Goal: Transaction & Acquisition: Obtain resource

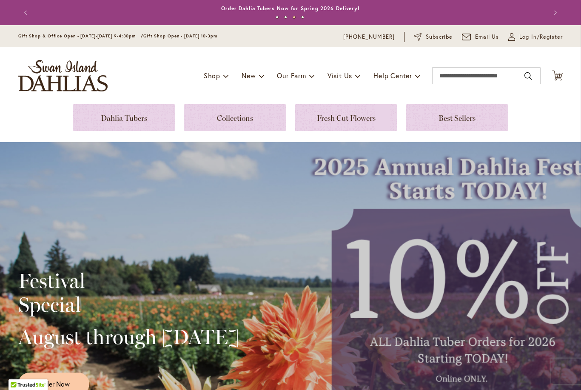
click at [122, 123] on link at bounding box center [124, 117] width 103 height 27
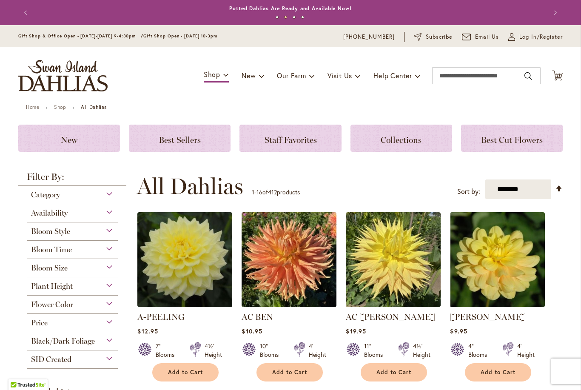
click at [524, 36] on span "Log In/Register" at bounding box center [540, 37] width 43 height 9
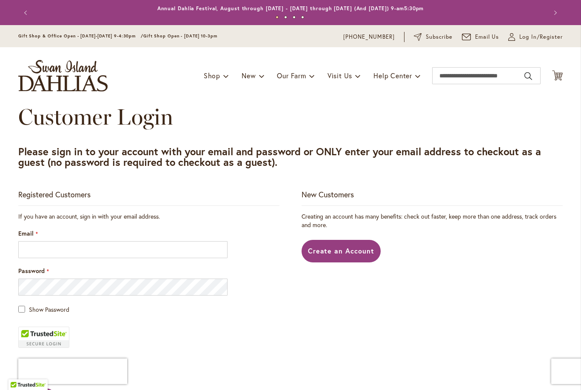
click at [365, 248] on span "Create an Account" at bounding box center [341, 250] width 67 height 9
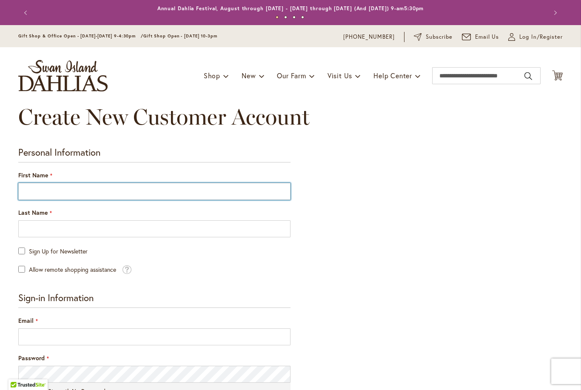
click at [41, 189] on input "First Name" at bounding box center [154, 191] width 272 height 17
type input "*****"
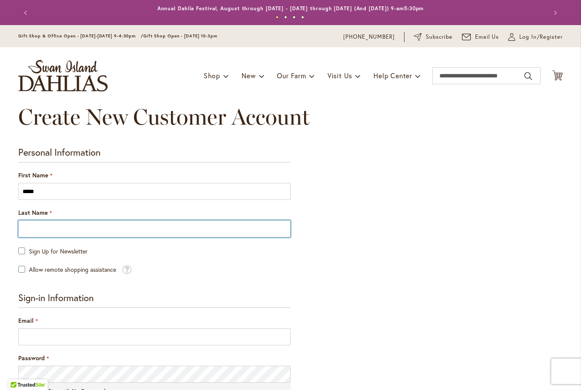
type input "*****"
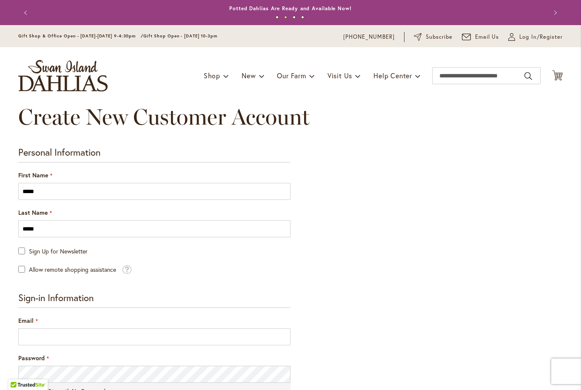
click at [38, 309] on fieldset "Sign-in Information Email Password Password Strength: No Password Confirm Passw…" at bounding box center [154, 385] width 272 height 186
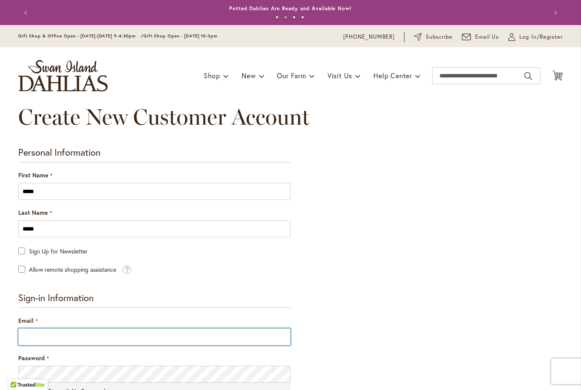
click at [42, 339] on input "Email" at bounding box center [154, 336] width 272 height 17
type input "**********"
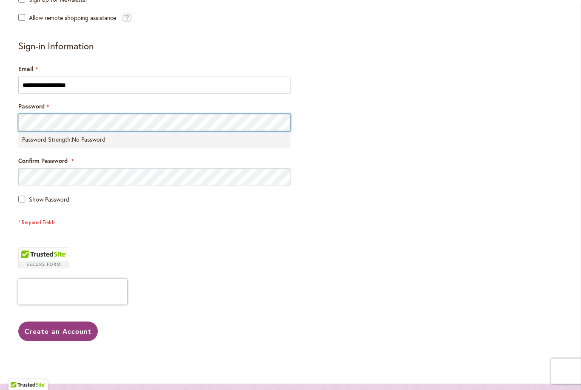
scroll to position [256, 0]
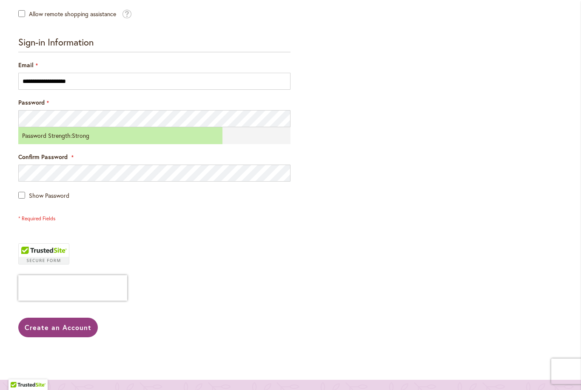
click at [64, 323] on span "Create an Account" at bounding box center [58, 327] width 67 height 9
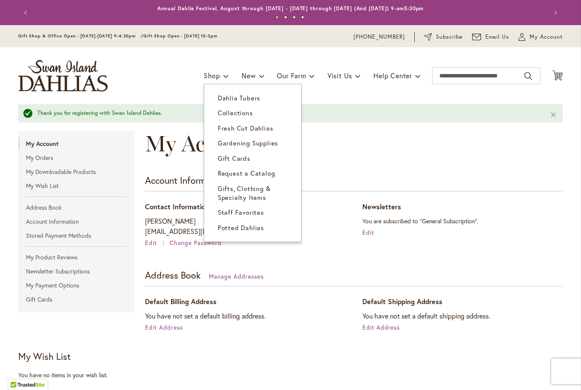
click at [224, 100] on span "Dahlia Tubers" at bounding box center [239, 98] width 43 height 9
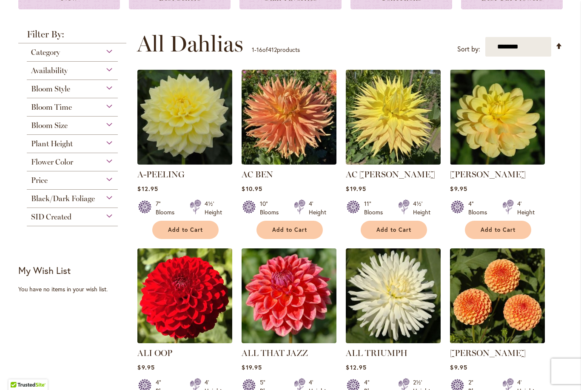
scroll to position [149, 0]
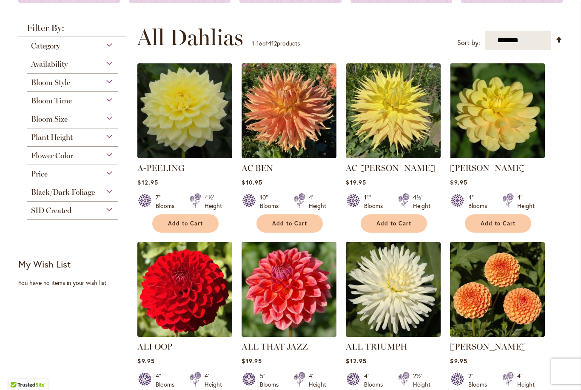
click at [171, 216] on button "Add to Cart" at bounding box center [185, 223] width 66 height 18
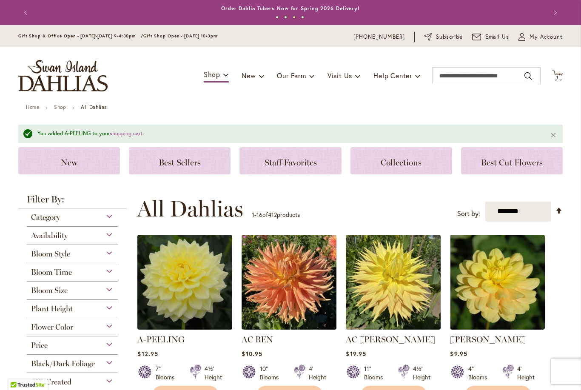
scroll to position [0, 0]
click at [526, 211] on select "**********" at bounding box center [518, 212] width 66 height 20
select select "*****"
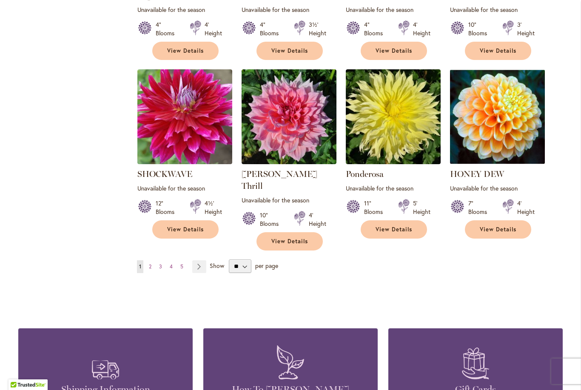
scroll to position [692, 0]
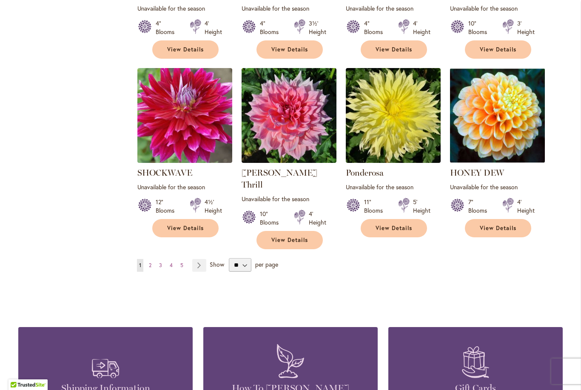
click at [198, 259] on link "Page Next" at bounding box center [199, 265] width 14 height 13
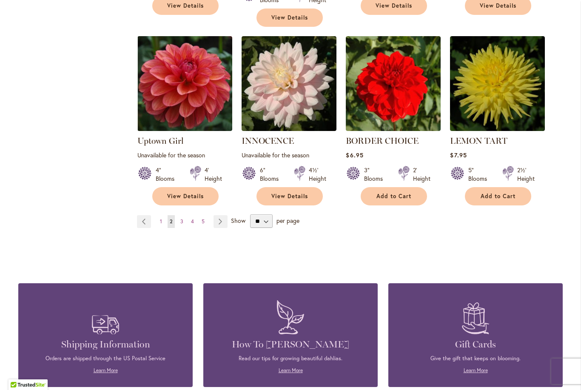
scroll to position [722, 0]
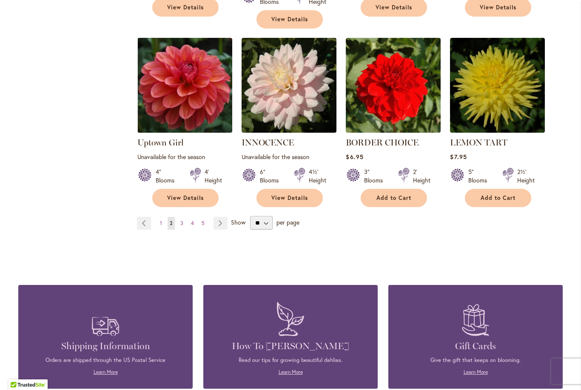
click at [195, 217] on link "Page 4" at bounding box center [192, 223] width 7 height 13
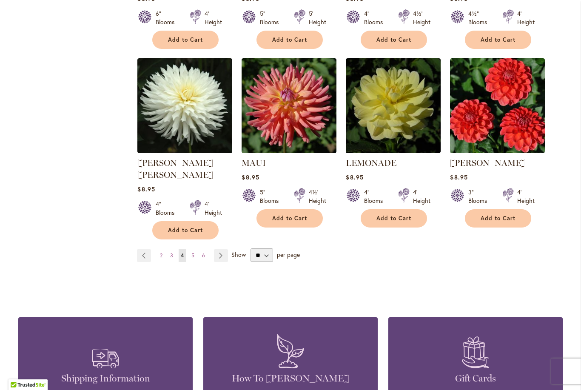
scroll to position [711, 0]
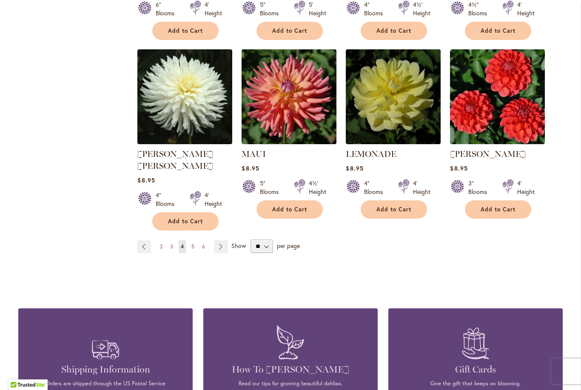
click at [174, 240] on link "Page 3" at bounding box center [171, 246] width 7 height 13
click at [172, 243] on span "3" at bounding box center [171, 246] width 3 height 6
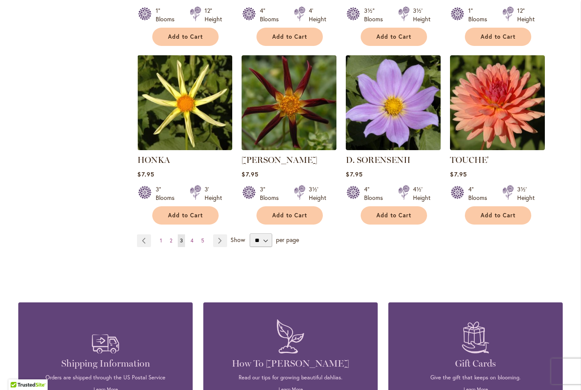
scroll to position [706, 0]
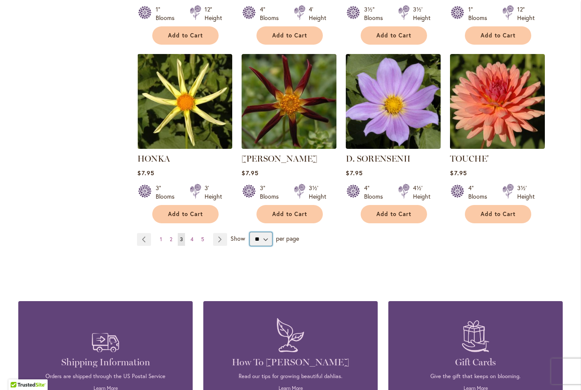
click at [263, 232] on select "** ** ** **" at bounding box center [261, 239] width 23 height 14
select select "**"
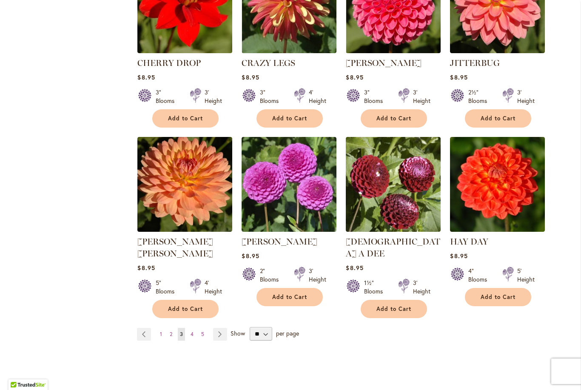
scroll to position [1478, 0]
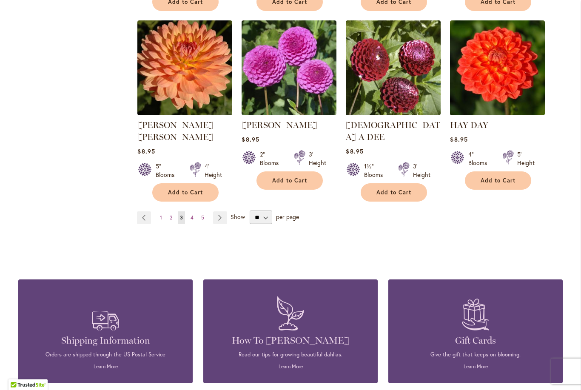
click at [490, 292] on img at bounding box center [476, 313] width 36 height 42
click at [171, 214] on span "2" at bounding box center [171, 217] width 3 height 6
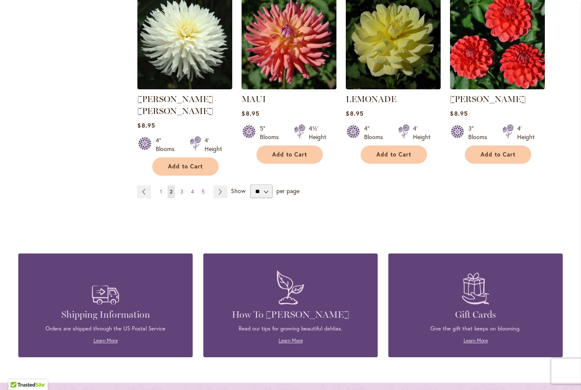
scroll to position [1509, 0]
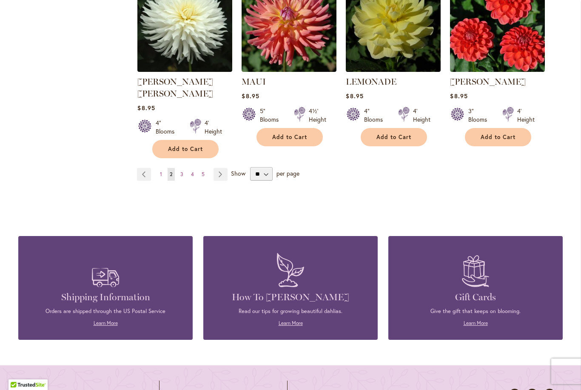
click at [159, 168] on link "Page 1" at bounding box center [161, 174] width 6 height 13
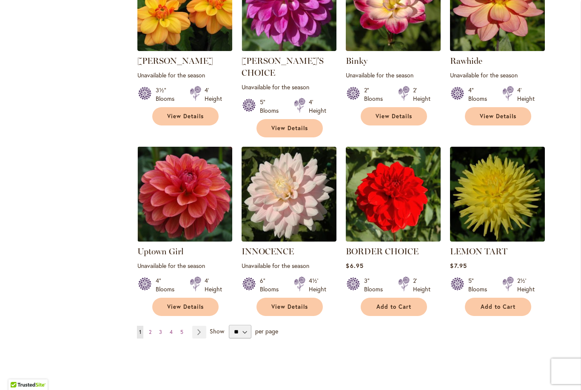
scroll to position [1353, 0]
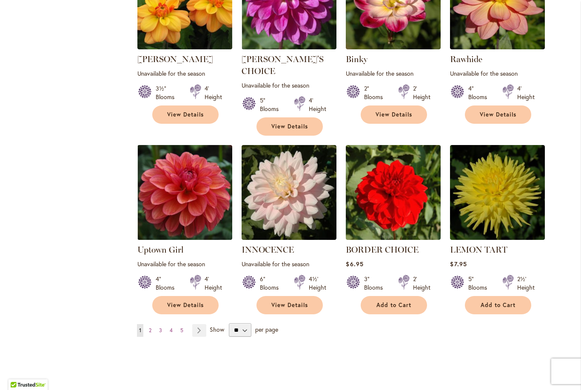
click at [514, 302] on span "Add to Cart" at bounding box center [498, 305] width 35 height 7
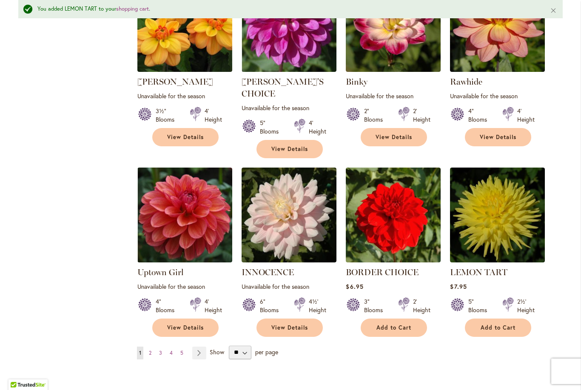
click at [148, 347] on link "Page 2" at bounding box center [150, 353] width 7 height 13
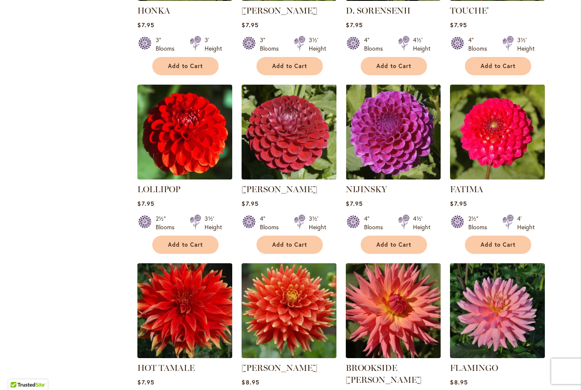
scroll to position [854, 0]
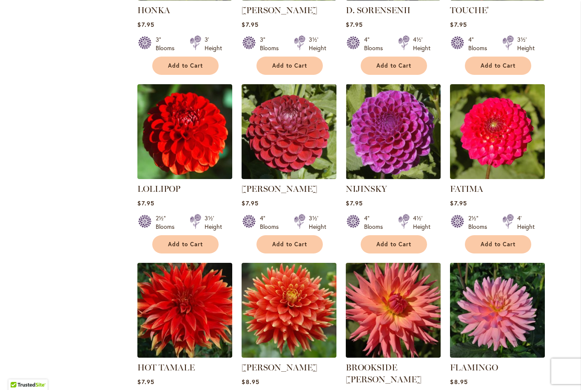
click at [402, 241] on span "Add to Cart" at bounding box center [393, 244] width 35 height 7
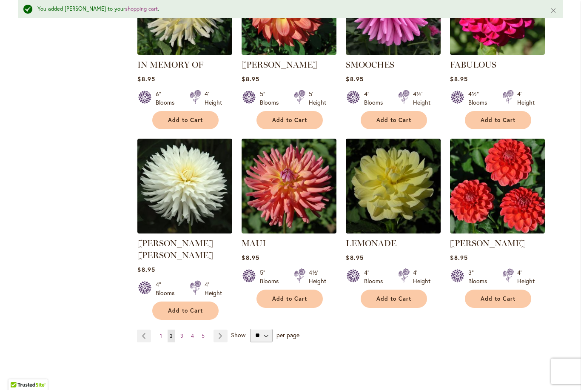
scroll to position [1372, 0]
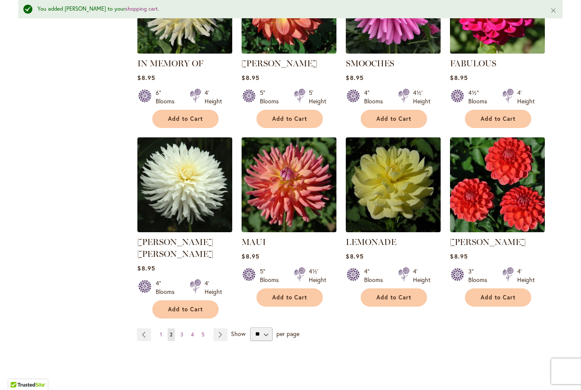
click at [307, 288] on button "Add to Cart" at bounding box center [289, 297] width 66 height 18
click at [220, 328] on link "Page Next" at bounding box center [221, 334] width 14 height 13
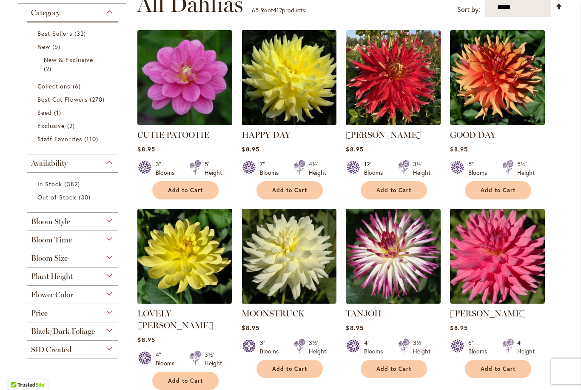
scroll to position [185, 0]
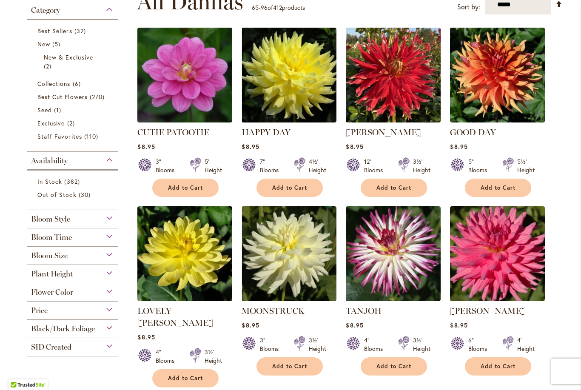
click at [294, 188] on span "Add to Cart" at bounding box center [289, 187] width 35 height 7
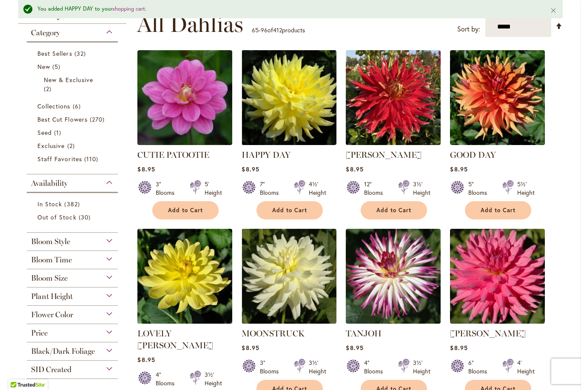
click at [503, 210] on span "Add to Cart" at bounding box center [498, 210] width 35 height 7
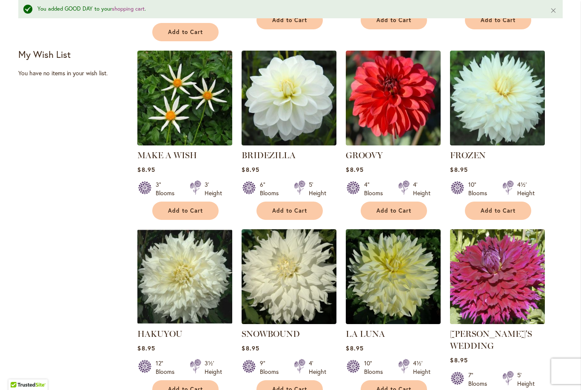
scroll to position [554, 0]
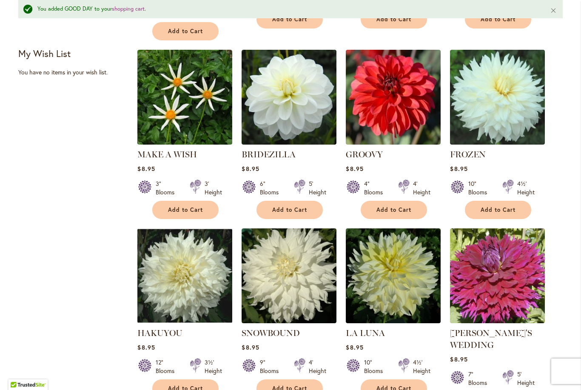
click at [500, 206] on span "Add to Cart" at bounding box center [498, 209] width 35 height 7
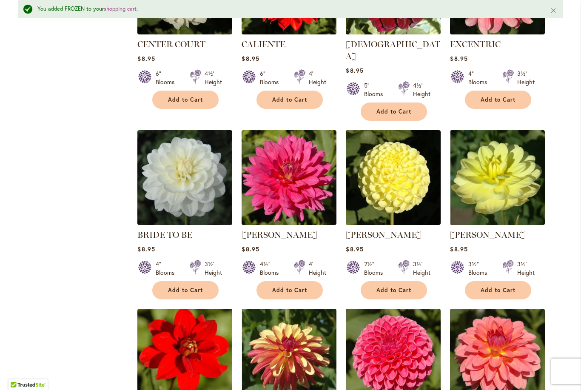
scroll to position [1034, 0]
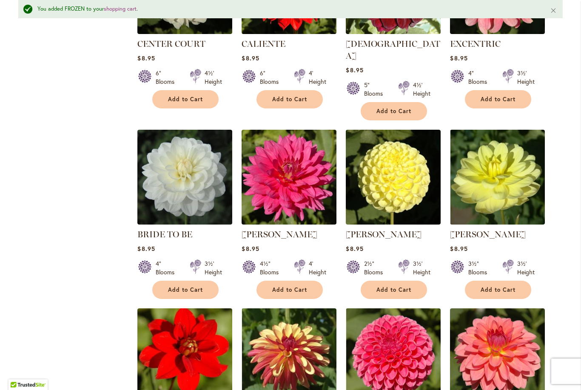
click at [408, 286] on span "Add to Cart" at bounding box center [393, 289] width 35 height 7
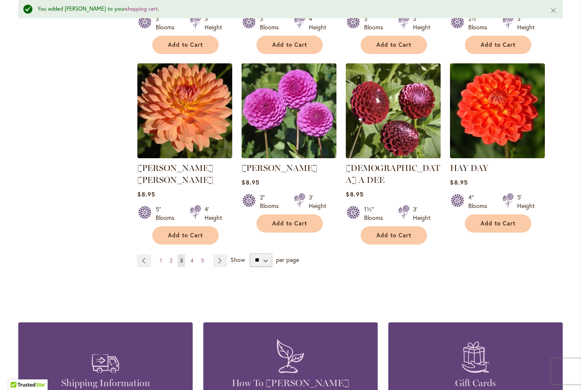
scroll to position [1466, 0]
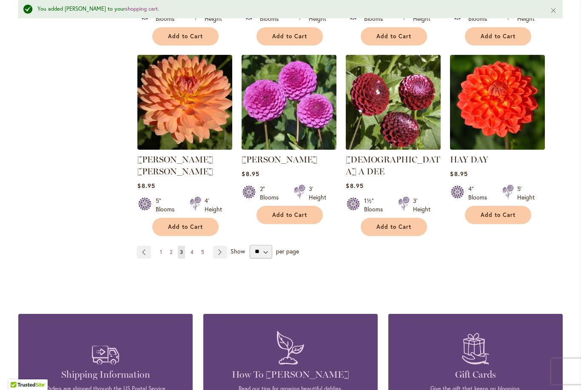
click at [172, 223] on span "Add to Cart" at bounding box center [185, 226] width 35 height 7
click at [220, 246] on link "Page Next" at bounding box center [220, 252] width 14 height 13
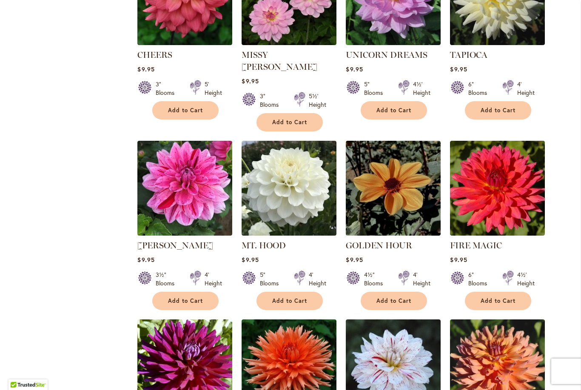
scroll to position [988, 0]
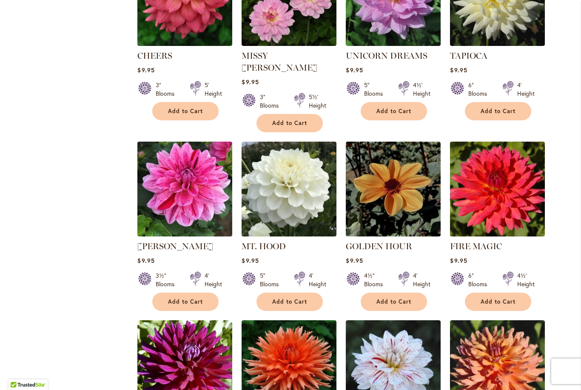
click at [504, 298] on span "Add to Cart" at bounding box center [498, 301] width 35 height 7
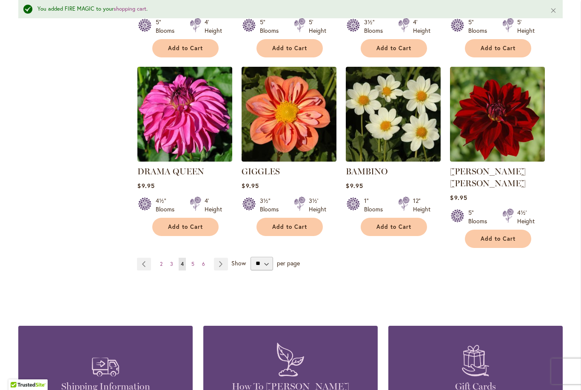
scroll to position [1443, 0]
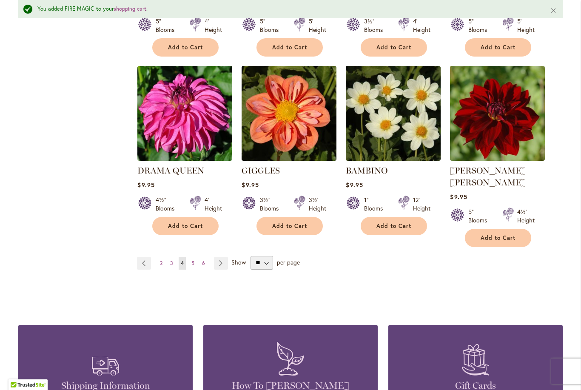
click at [218, 257] on link "Page Next" at bounding box center [221, 263] width 14 height 13
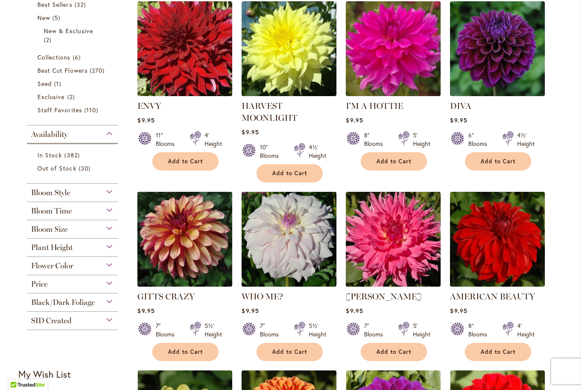
scroll to position [213, 0]
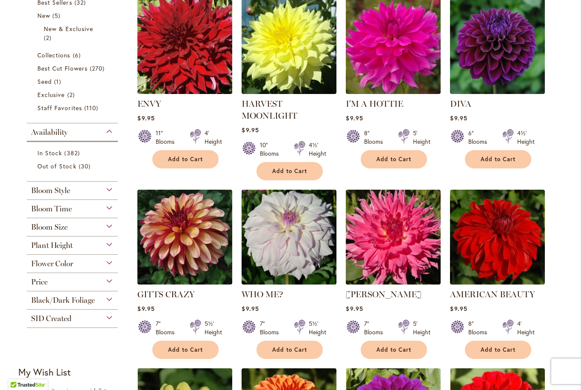
click at [306, 171] on span "Add to Cart" at bounding box center [289, 171] width 35 height 7
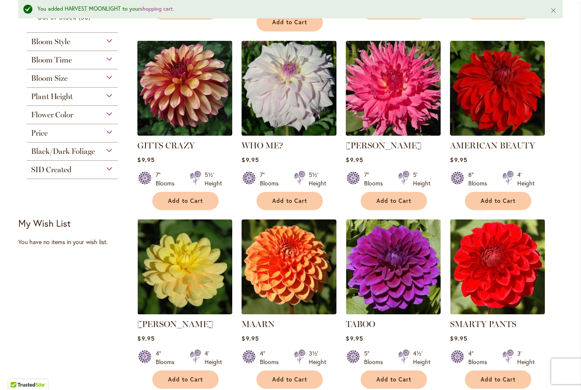
scroll to position [385, 0]
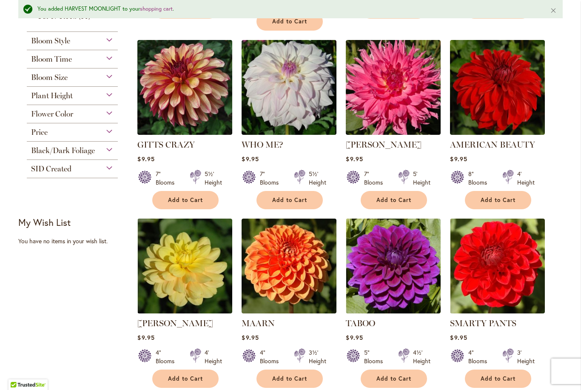
click at [202, 202] on span "Add to Cart" at bounding box center [185, 200] width 35 height 7
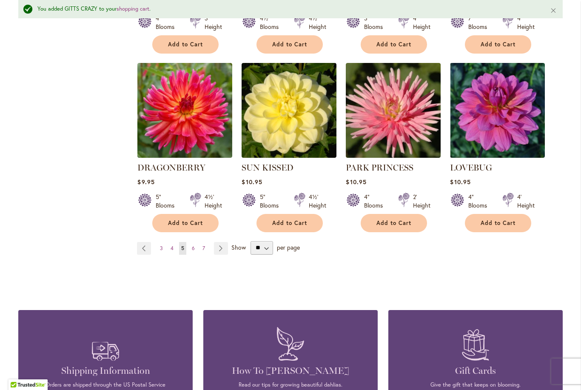
scroll to position [1463, 0]
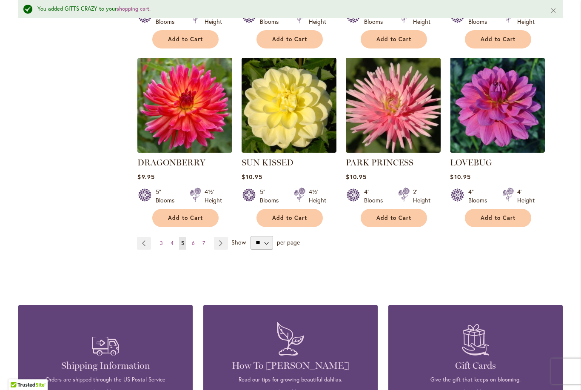
click at [222, 237] on link "Page Next" at bounding box center [221, 243] width 14 height 13
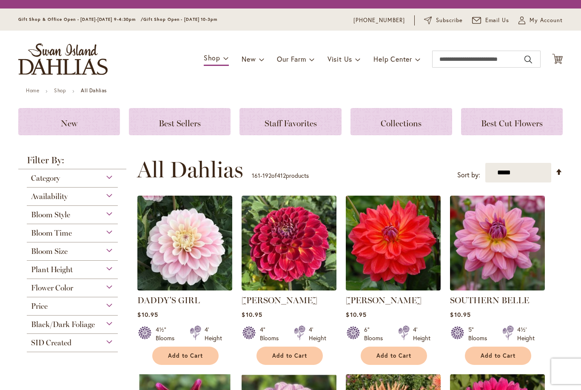
scroll to position [205, 0]
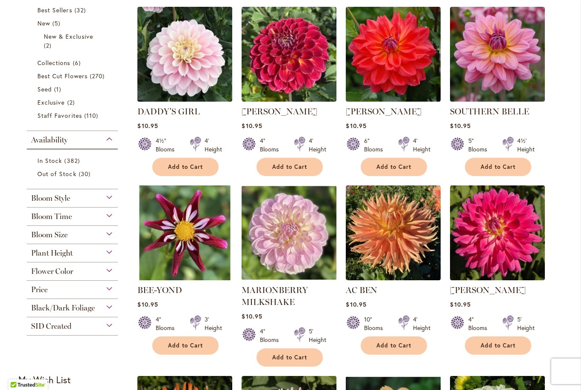
click at [109, 239] on div "Bloom Size" at bounding box center [72, 233] width 91 height 14
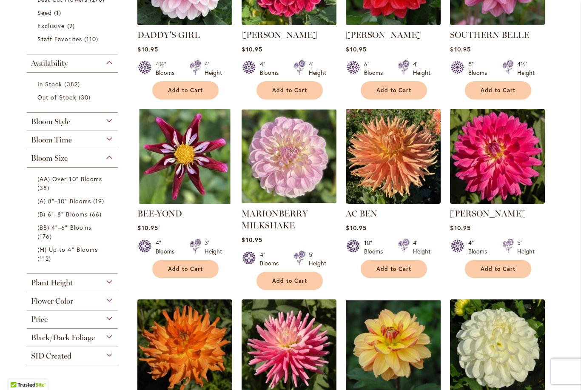
scroll to position [283, 0]
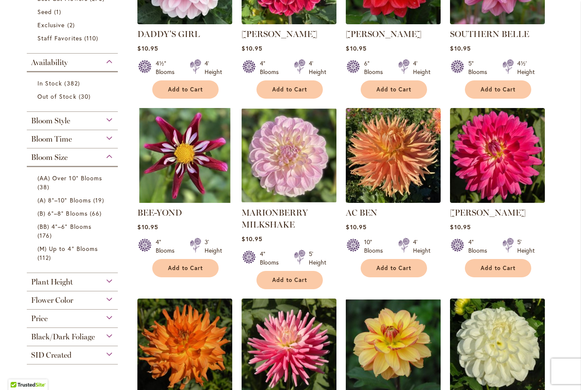
click at [68, 217] on span "(B) 6"–8" Blooms" at bounding box center [62, 213] width 50 height 8
click at [71, 204] on span "(A) 8"–10" Blooms" at bounding box center [64, 200] width 54 height 8
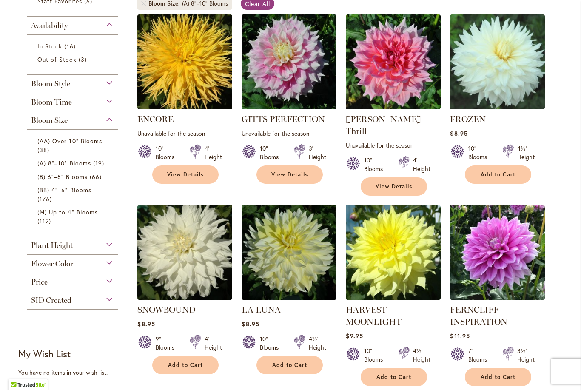
scroll to position [179, 0]
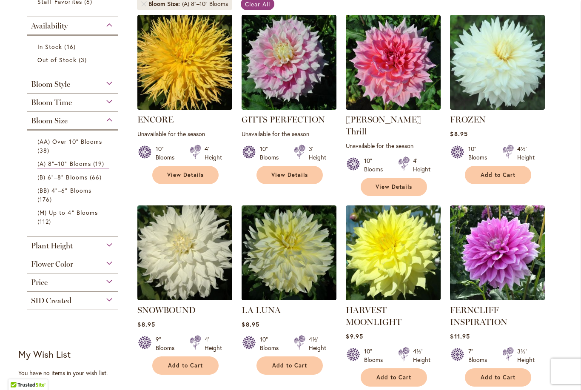
click at [61, 144] on span "(AA) Over 10" Blooms" at bounding box center [69, 141] width 65 height 8
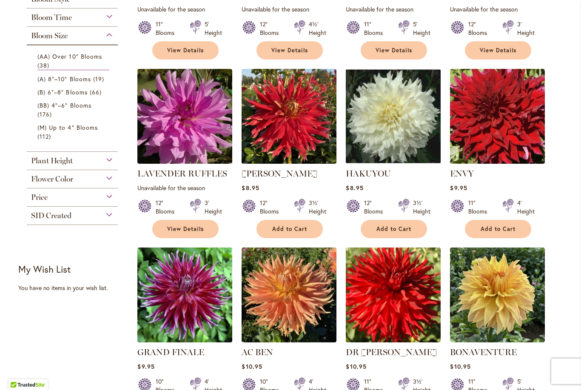
scroll to position [307, 0]
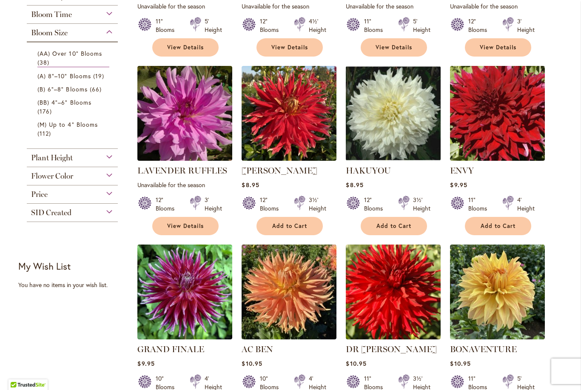
click at [387, 222] on span "Add to Cart" at bounding box center [393, 225] width 35 height 7
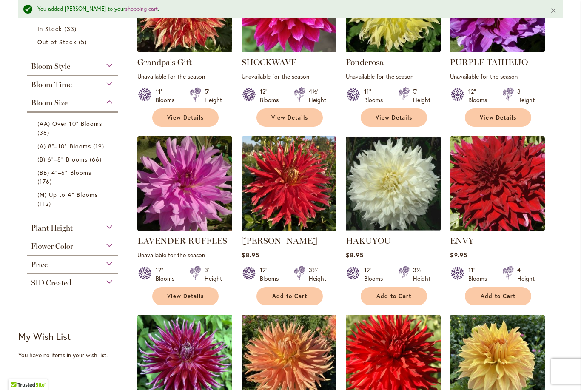
scroll to position [259, 0]
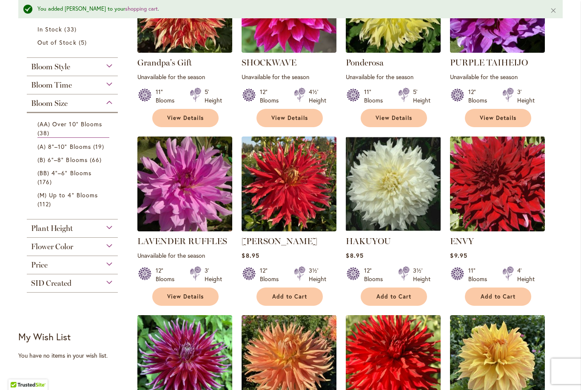
click at [68, 162] on span "(B) 6"–8" Blooms" at bounding box center [62, 160] width 50 height 8
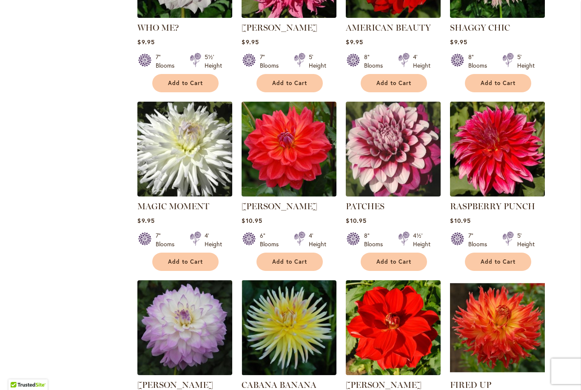
scroll to position [1010, 0]
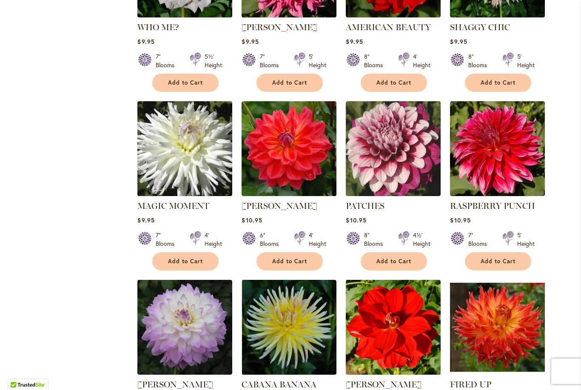
click at [392, 258] on span "Add to Cart" at bounding box center [393, 261] width 35 height 7
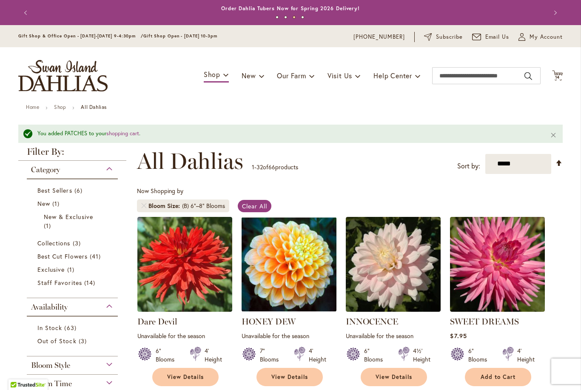
scroll to position [0, 0]
click at [560, 81] on span "Cart .cls-1 { fill: #231f20; }" at bounding box center [557, 75] width 11 height 11
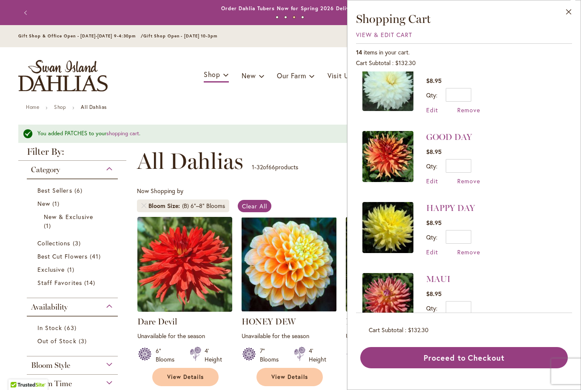
scroll to position [530, 0]
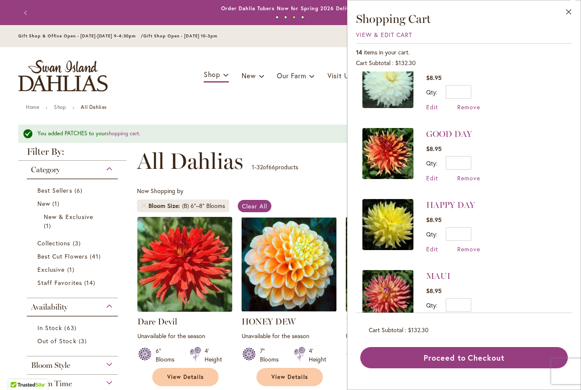
click at [464, 245] on span "Remove" at bounding box center [468, 249] width 23 height 8
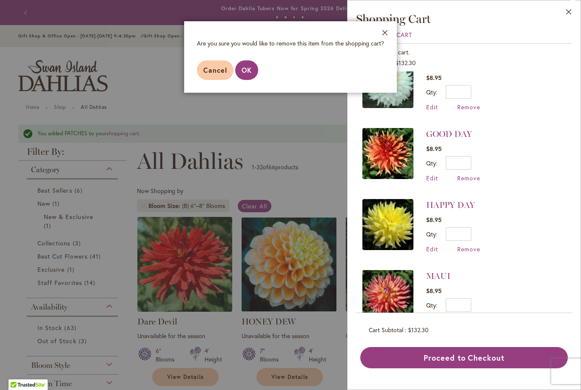
click at [251, 80] on button "OK" at bounding box center [246, 70] width 23 height 20
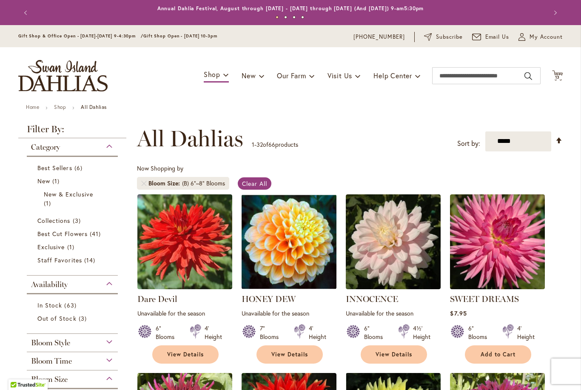
click at [557, 80] on icon "Cart .cls-1 { fill: #231f20; }" at bounding box center [557, 75] width 11 height 11
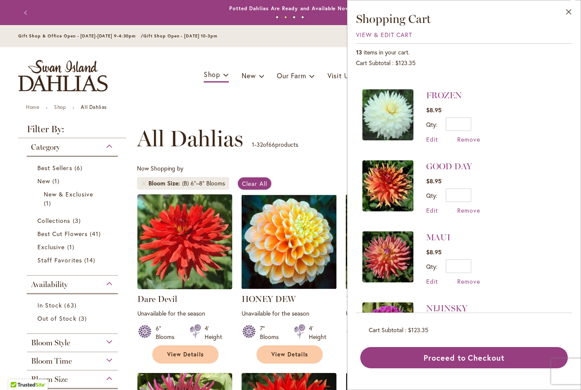
scroll to position [500, 0]
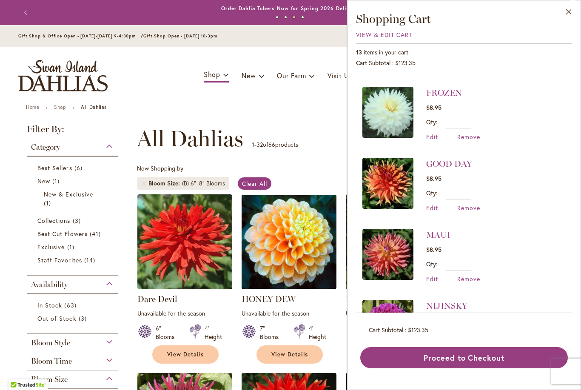
click at [463, 275] on span "Remove" at bounding box center [468, 279] width 23 height 8
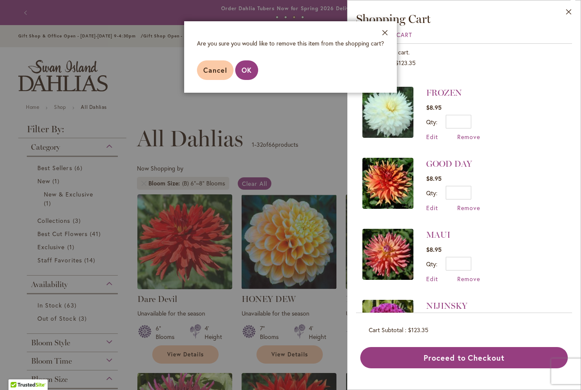
click at [250, 74] on span "OK" at bounding box center [247, 70] width 10 height 9
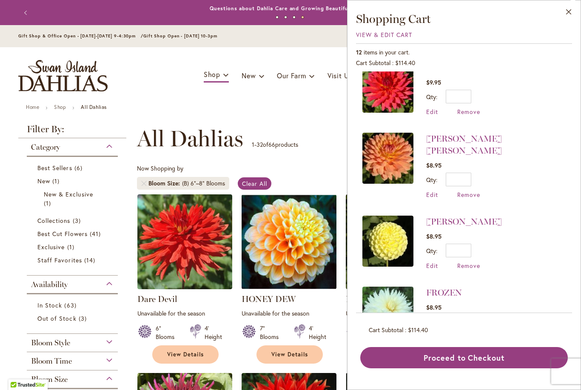
scroll to position [302, 0]
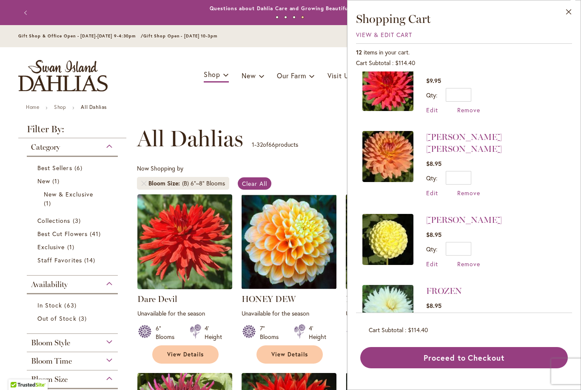
click at [471, 260] on span "Remove" at bounding box center [468, 264] width 23 height 8
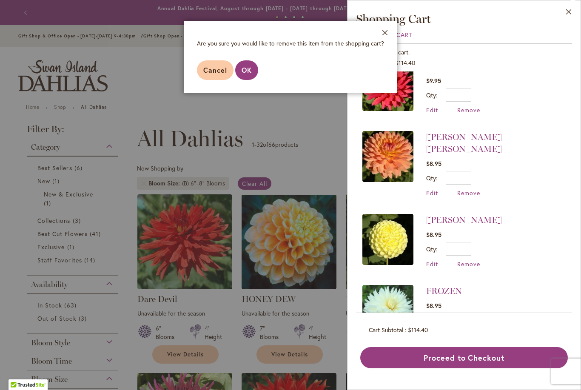
click at [248, 71] on span "OK" at bounding box center [247, 70] width 10 height 9
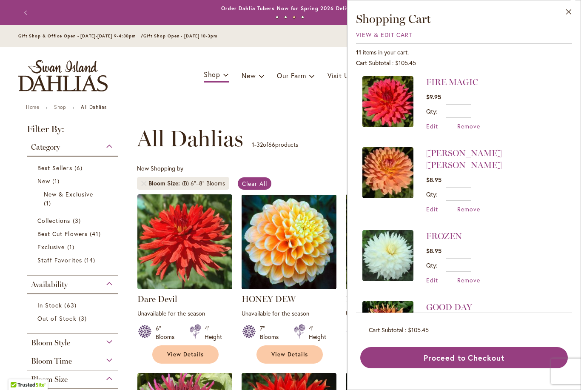
scroll to position [287, 0]
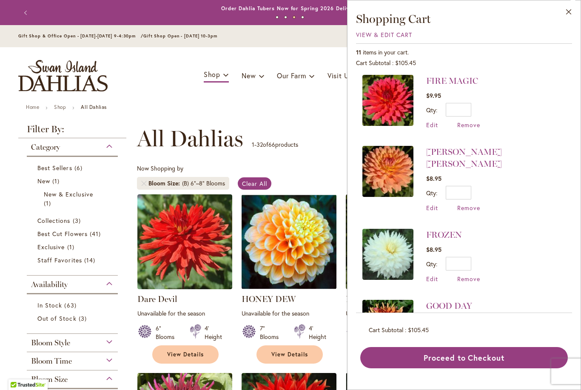
click at [466, 275] on span "Remove" at bounding box center [468, 279] width 23 height 8
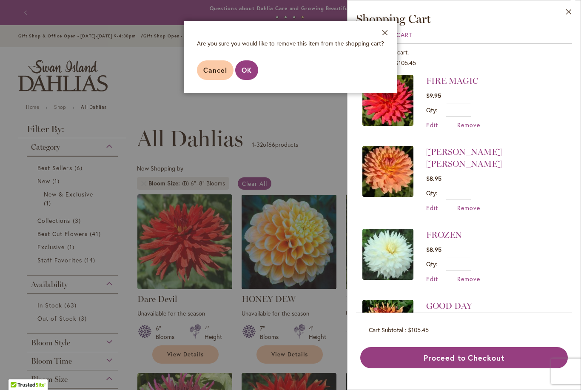
click at [250, 75] on button "OK" at bounding box center [246, 70] width 23 height 20
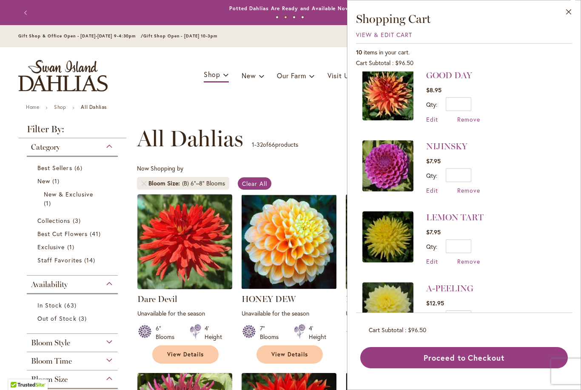
scroll to position [446, 0]
click at [431, 258] on span "Edit" at bounding box center [432, 262] width 12 height 8
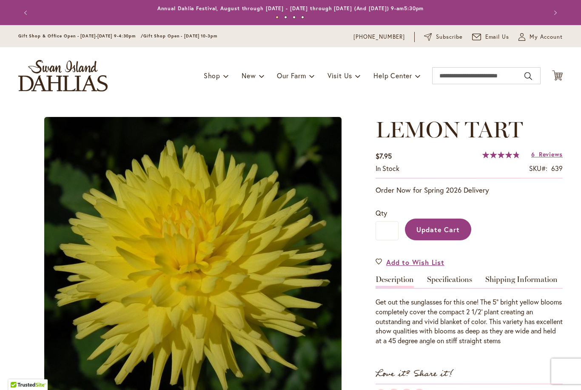
type input "*****"
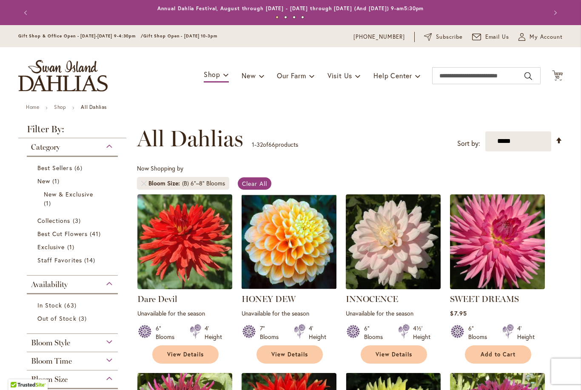
click at [558, 76] on span "10" at bounding box center [557, 77] width 5 height 6
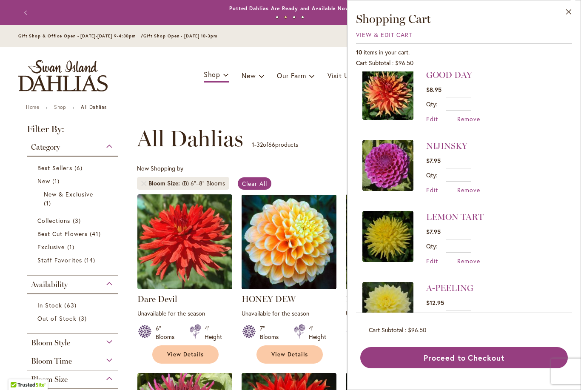
scroll to position [446, 0]
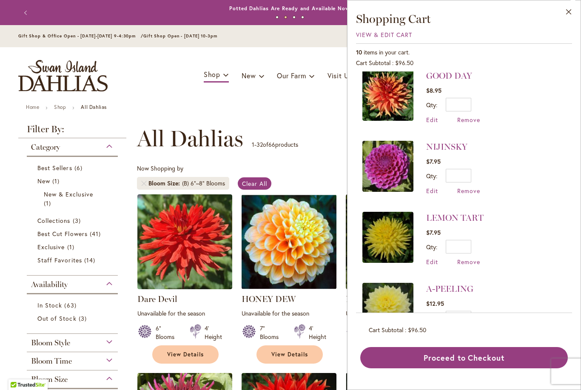
click at [468, 258] on span "Remove" at bounding box center [468, 262] width 23 height 8
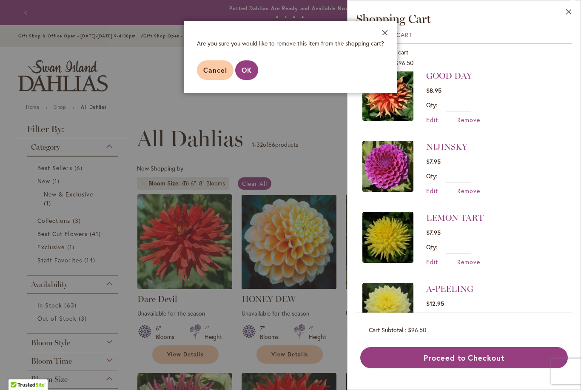
click at [237, 81] on footer "Cancel OK" at bounding box center [290, 70] width 213 height 45
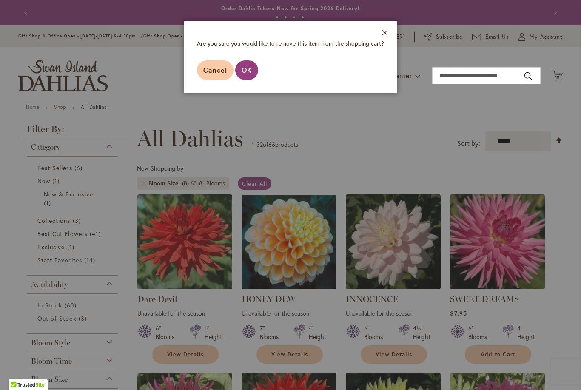
click at [560, 79] on div at bounding box center [290, 195] width 581 height 390
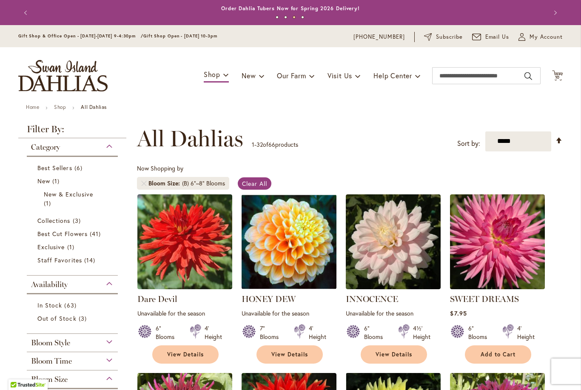
click at [562, 72] on icon "Cart .cls-1 { fill: #231f20; }" at bounding box center [557, 75] width 11 height 11
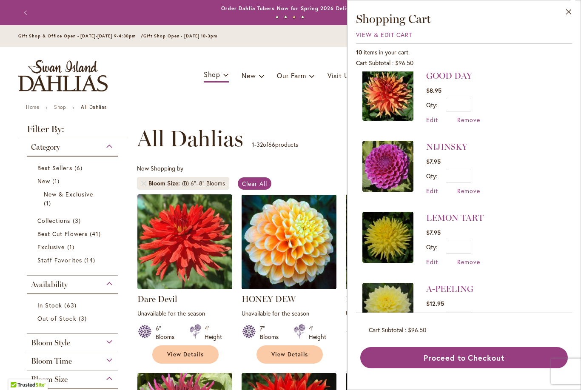
click at [476, 258] on span "Remove" at bounding box center [468, 262] width 23 height 8
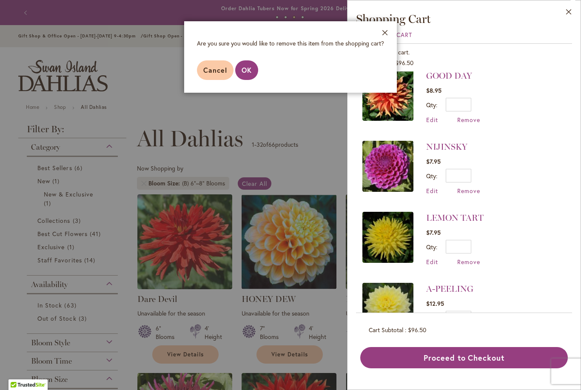
click at [247, 76] on button "OK" at bounding box center [246, 70] width 23 height 20
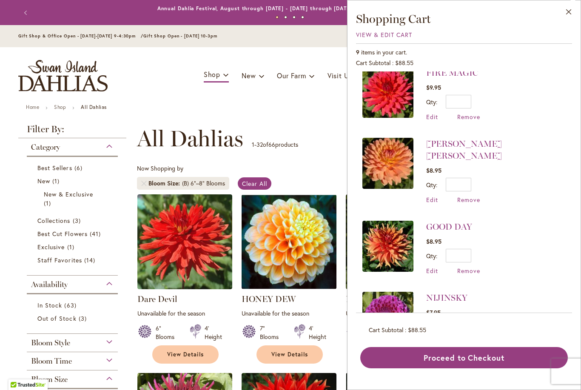
scroll to position [295, 0]
click at [470, 196] on span "Remove" at bounding box center [468, 200] width 23 height 8
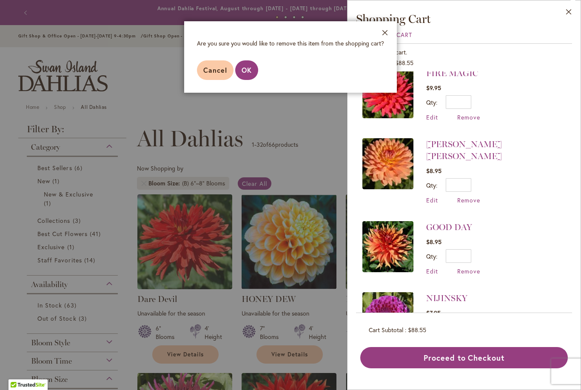
click at [548, 102] on li "FIRE MAGIC $9.95 Qty * Update Edit Remove" at bounding box center [463, 94] width 203 height 71
click at [253, 65] on button "OK" at bounding box center [246, 70] width 23 height 20
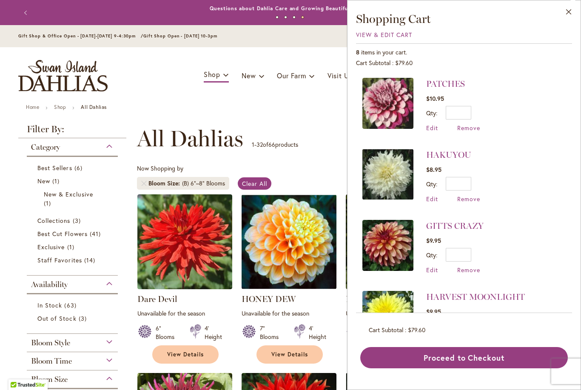
scroll to position [0, 0]
click at [567, 17] on button "Close" at bounding box center [568, 13] width 23 height 27
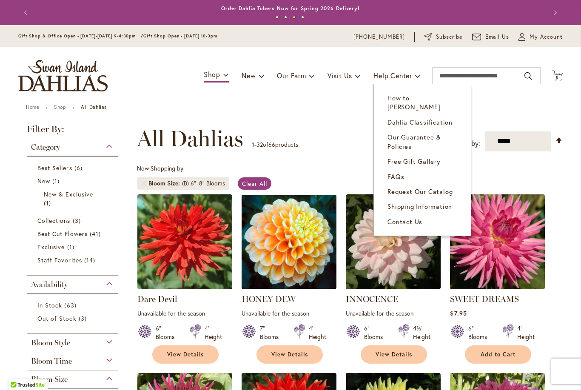
click at [408, 187] on span "Request Our Catalog" at bounding box center [419, 191] width 65 height 9
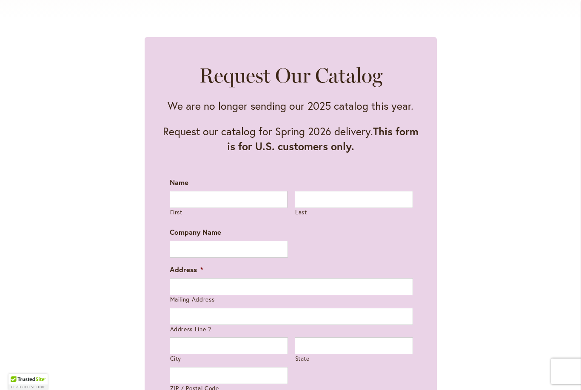
scroll to position [405, 0]
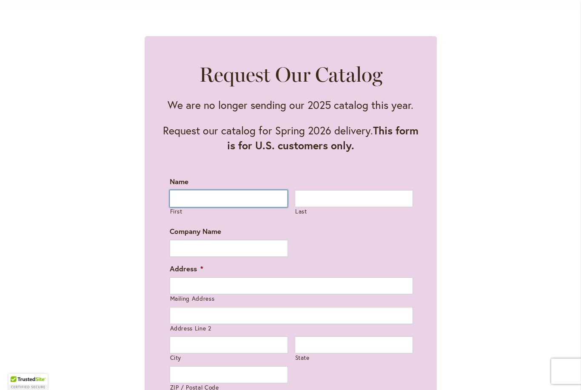
click at [215, 198] on input "First" at bounding box center [229, 198] width 118 height 17
type input "*****"
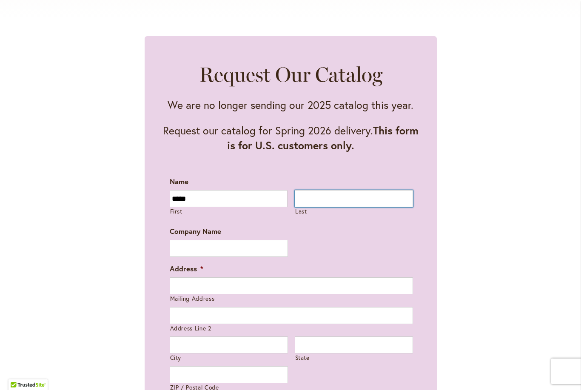
type input "*****"
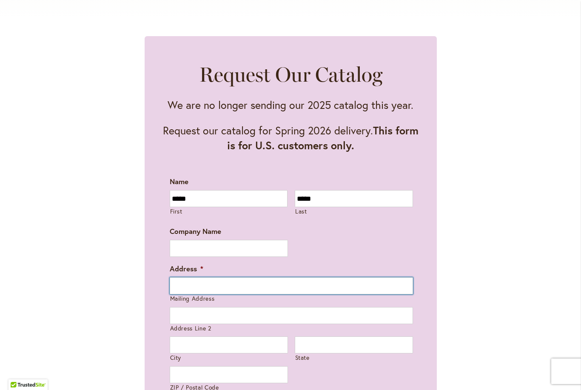
click at [208, 284] on input "Mailing Address" at bounding box center [291, 285] width 243 height 17
type input "**********"
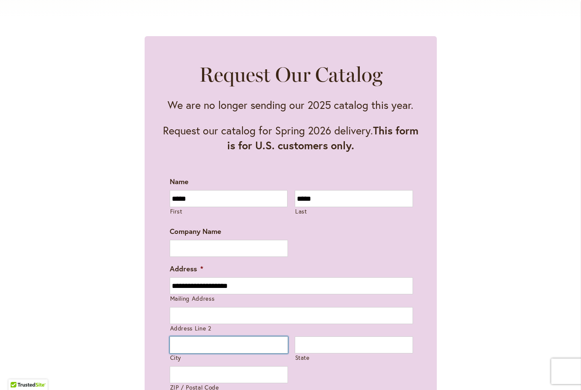
type input "******"
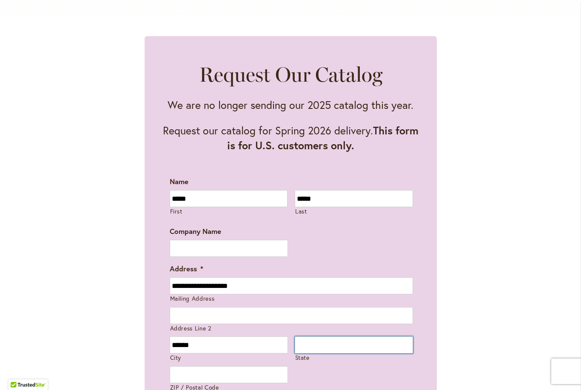
type input "**"
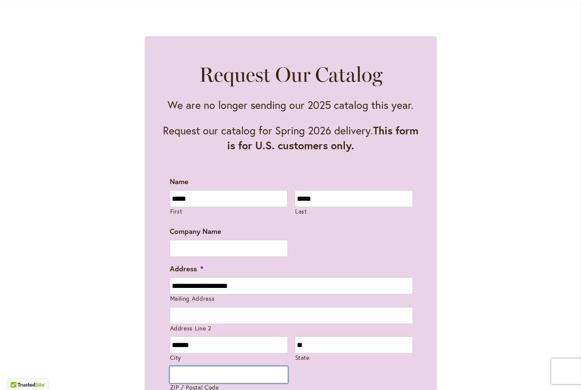
type input "*****"
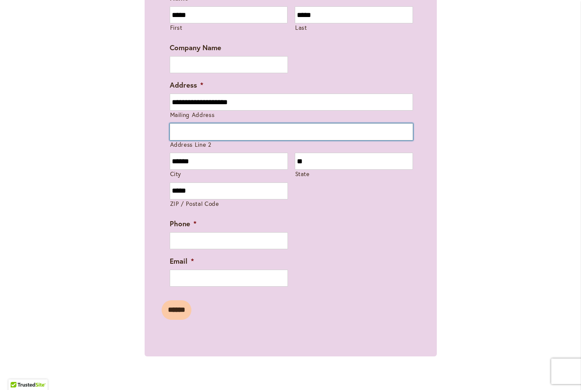
scroll to position [605, 0]
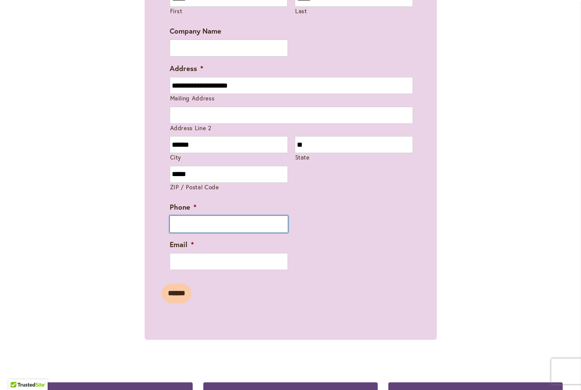
click at [182, 229] on input "Phone *" at bounding box center [229, 224] width 118 height 17
type input "**********"
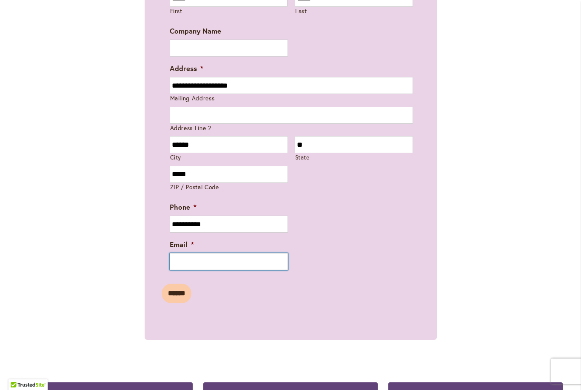
type input "**********"
click at [170, 297] on input "******" at bounding box center [177, 294] width 30 height 20
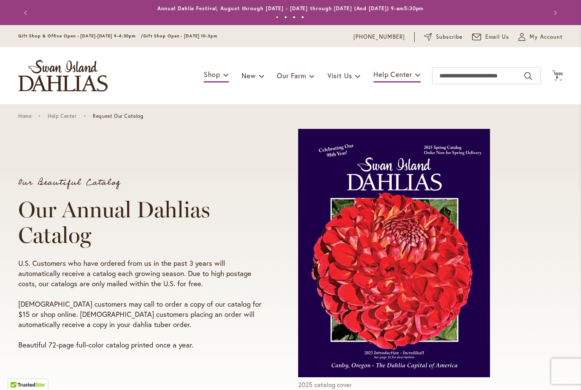
scroll to position [0, 0]
